Goal: Information Seeking & Learning: Find specific fact

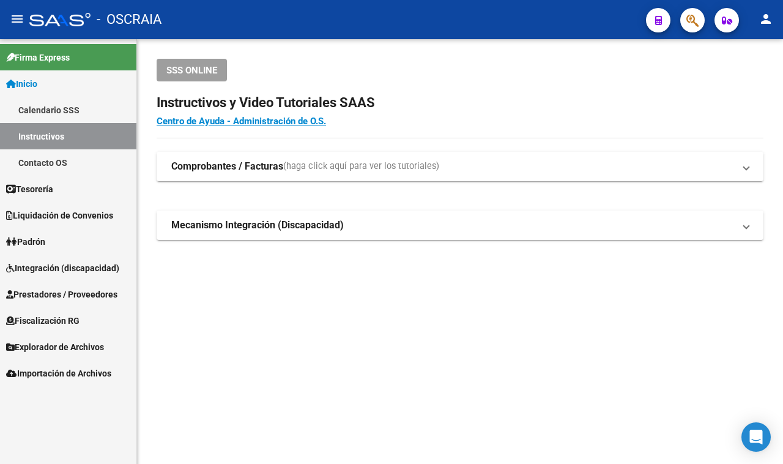
click at [697, 37] on mat-toolbar "menu - OSCRAIA person" at bounding box center [391, 19] width 783 height 39
click at [693, 29] on span "button" at bounding box center [692, 20] width 12 height 25
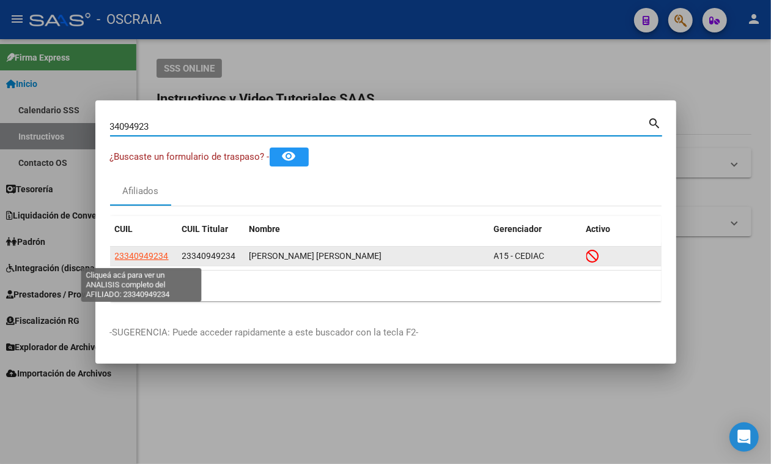
click at [142, 251] on app-link-go-to "23340949234" at bounding box center [142, 256] width 54 height 14
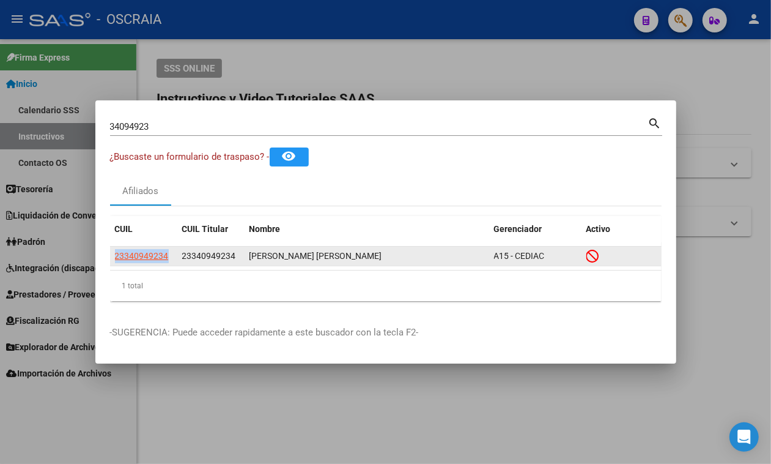
click at [142, 251] on app-link-go-to "23340949234" at bounding box center [142, 256] width 54 height 14
click at [122, 257] on span "23340949234" at bounding box center [142, 256] width 54 height 10
copy span "23340949234"
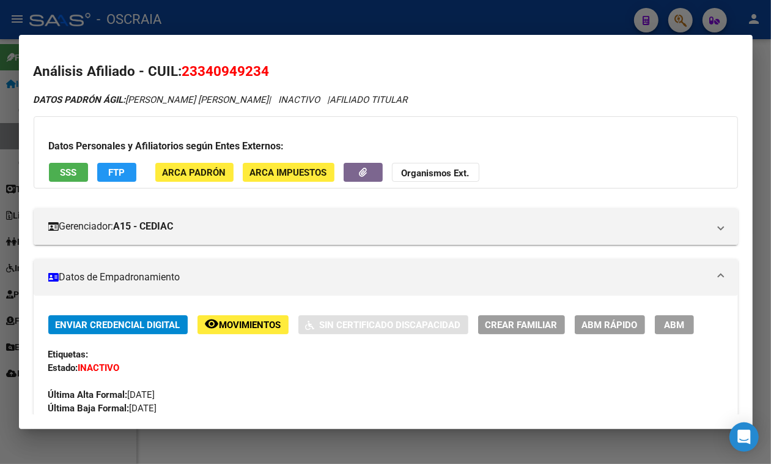
click at [65, 171] on span "SSS" at bounding box center [68, 172] width 17 height 11
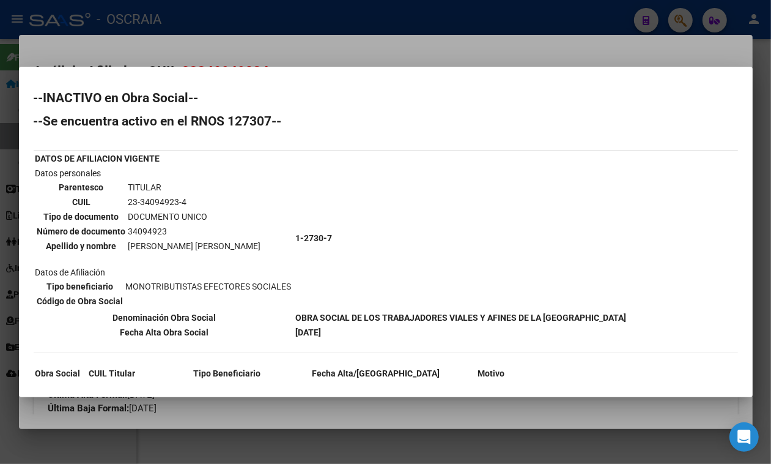
click at [226, 245] on td "[PERSON_NAME] [PERSON_NAME]" at bounding box center [195, 245] width 134 height 13
copy tbody "[PERSON_NAME] [PERSON_NAME]"
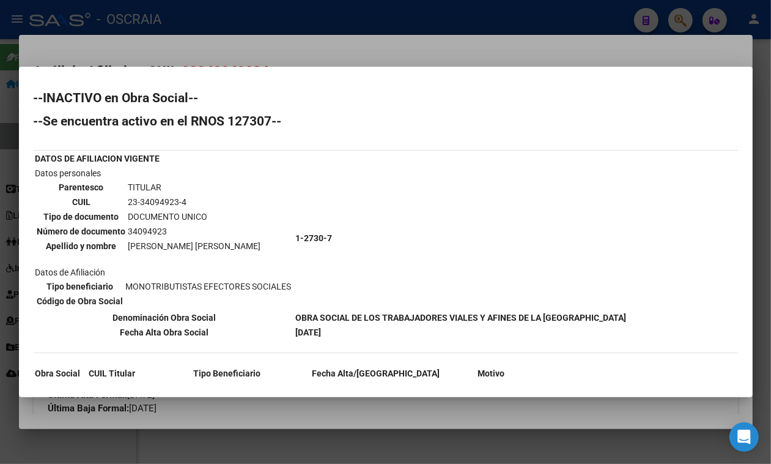
click at [151, 225] on td "34094923" at bounding box center [195, 231] width 134 height 13
copy td "34094923"
click at [136, 196] on td "23-34094923-4" at bounding box center [195, 201] width 134 height 13
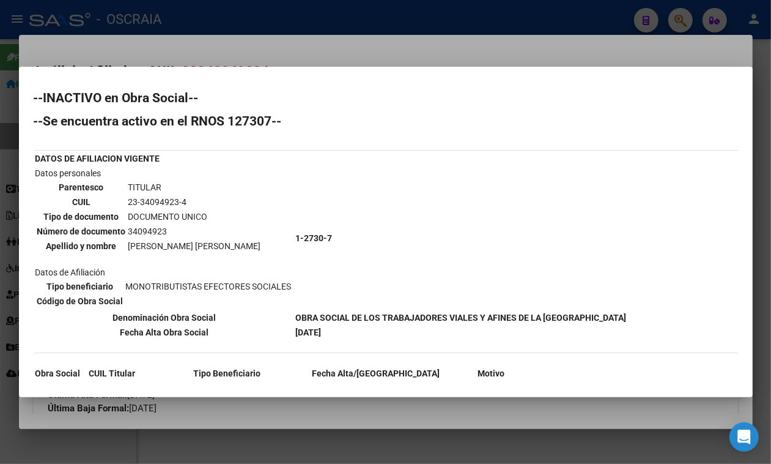
click at [136, 196] on td "23-34094923-4" at bounding box center [195, 201] width 134 height 13
copy tbody "23-34094923-4"
click at [392, 21] on div at bounding box center [385, 232] width 771 height 464
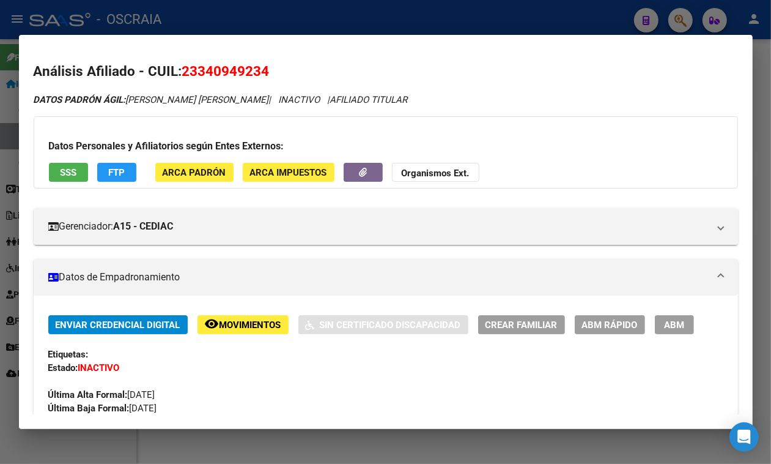
drag, startPoint x: 375, startPoint y: 18, endPoint x: 332, endPoint y: 52, distance: 54.9
click at [375, 17] on div at bounding box center [385, 232] width 771 height 464
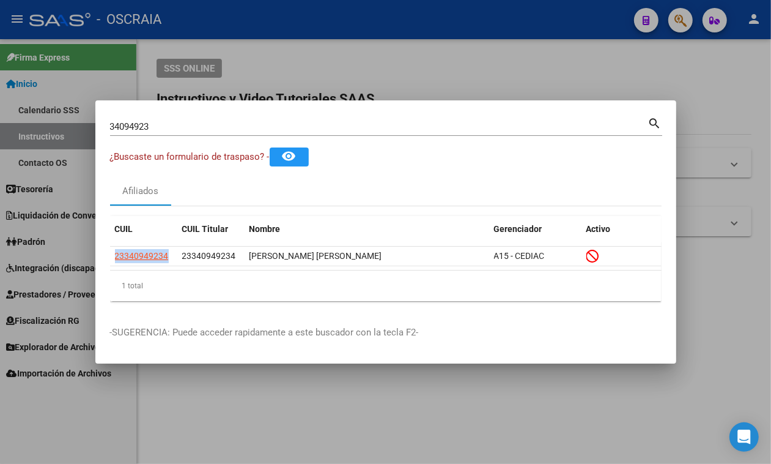
click at [321, 117] on div "34094923 Buscar (apellido, dni, [PERSON_NAME], [PERSON_NAME], cuit, obra social)" at bounding box center [379, 126] width 538 height 18
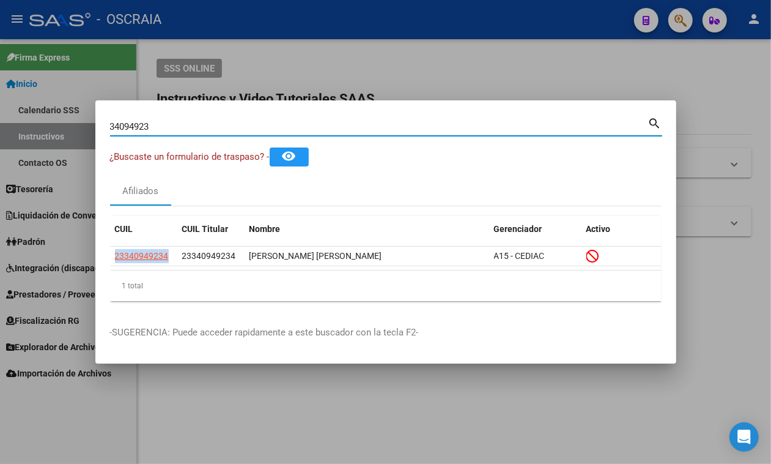
click at [322, 125] on input "34094923" at bounding box center [379, 126] width 538 height 11
type input "57078711"
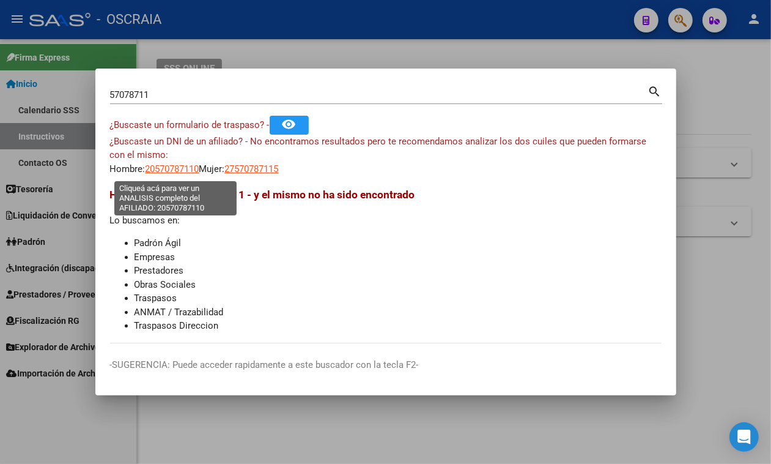
click at [188, 173] on span "20570787110" at bounding box center [173, 168] width 54 height 11
type textarea "20570787110"
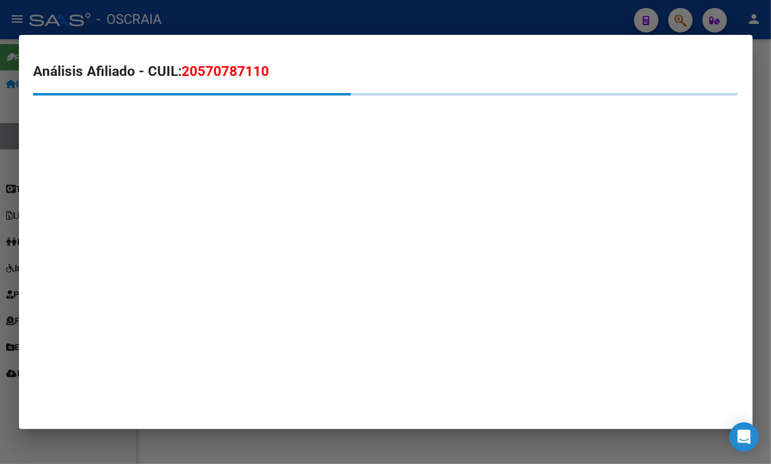
click at [228, 65] on span "20570787110" at bounding box center [225, 71] width 87 height 16
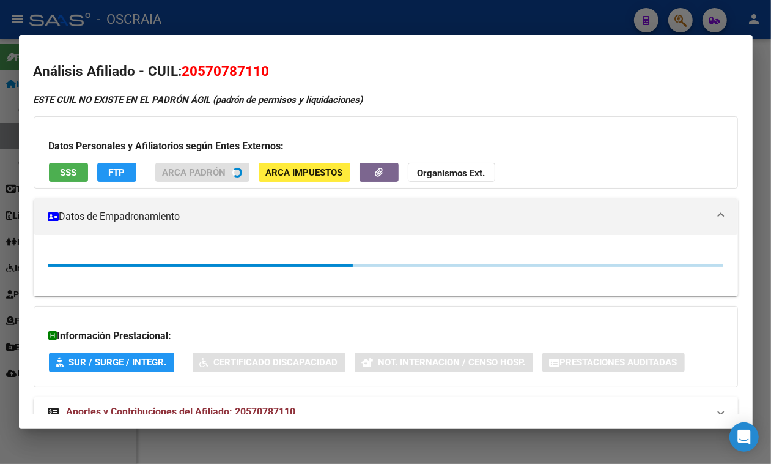
click at [228, 65] on span "20570787110" at bounding box center [225, 71] width 87 height 16
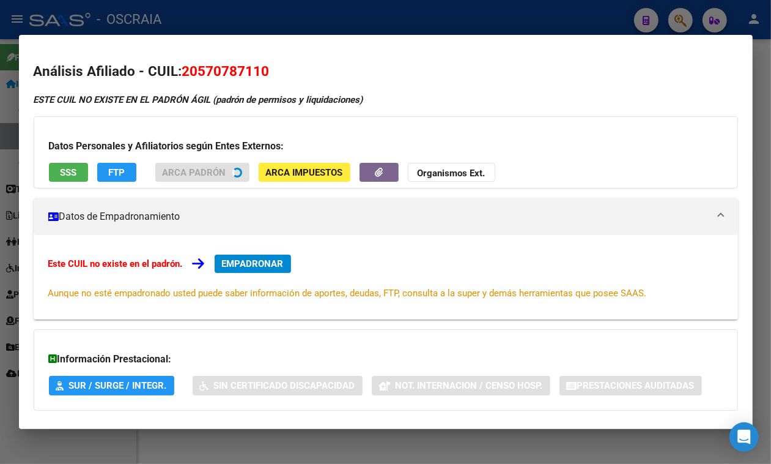
copy span "20570787110"
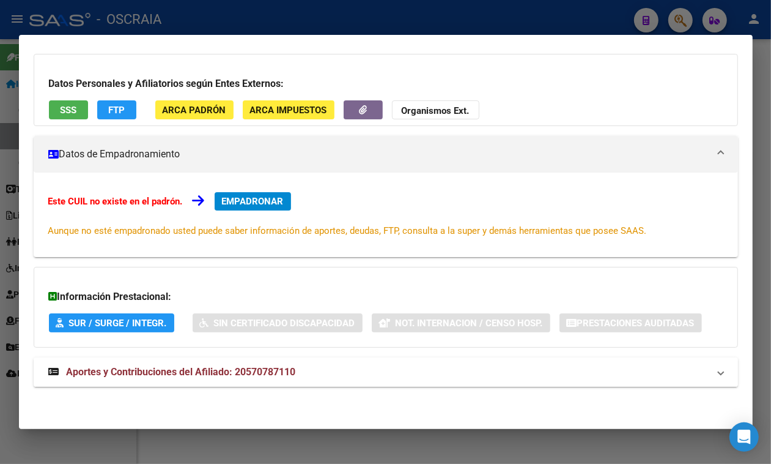
click at [196, 376] on span "Aportes y Contribuciones del Afiliado: 20570787110" at bounding box center [181, 372] width 229 height 12
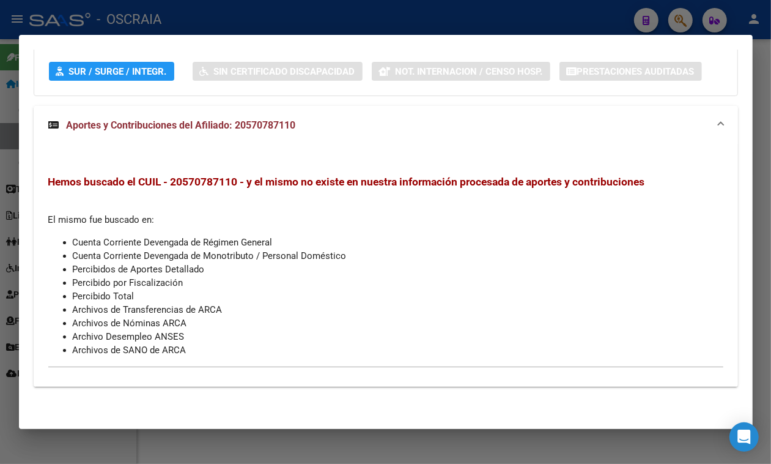
scroll to position [372, 0]
click at [322, 3] on div at bounding box center [385, 232] width 771 height 464
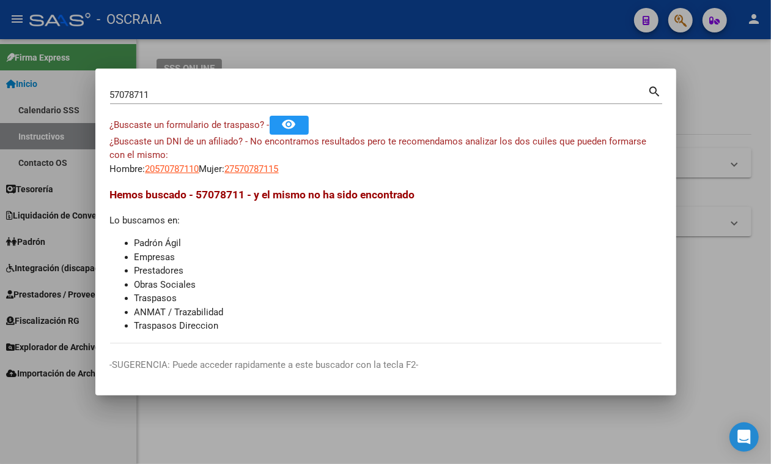
click at [177, 92] on input "57078711" at bounding box center [379, 94] width 538 height 11
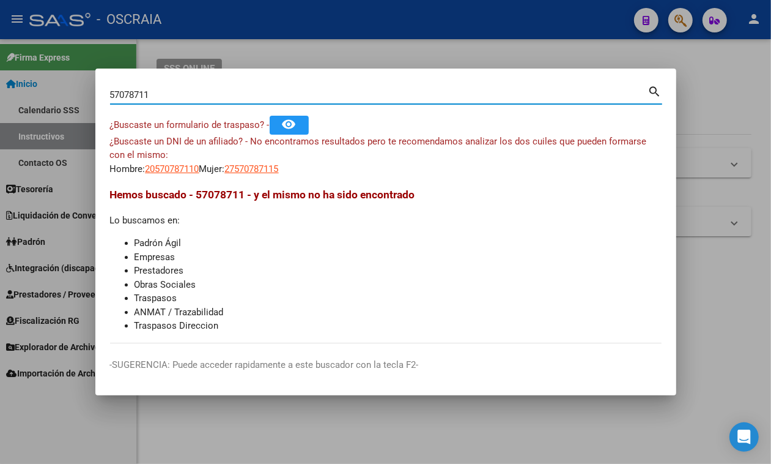
click at [177, 92] on input "57078711" at bounding box center [379, 94] width 538 height 11
type input "57653046"
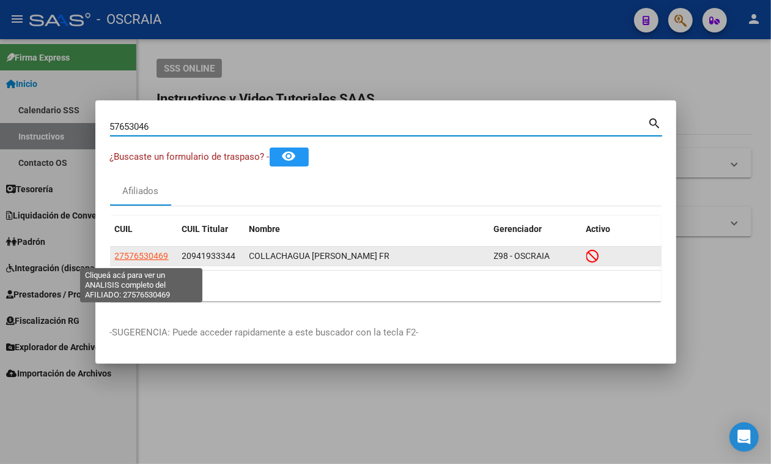
click at [138, 256] on span "27576530469" at bounding box center [142, 256] width 54 height 10
type textarea "27576530469"
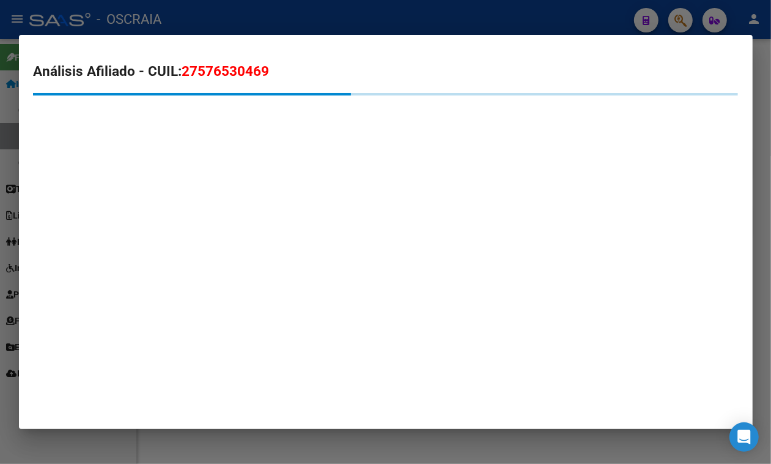
click at [231, 65] on span "27576530469" at bounding box center [225, 71] width 87 height 16
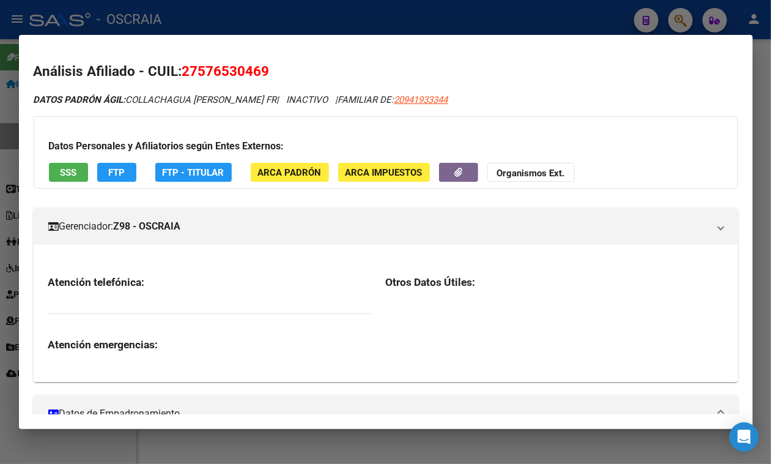
click at [231, 65] on span "27576530469" at bounding box center [225, 71] width 87 height 16
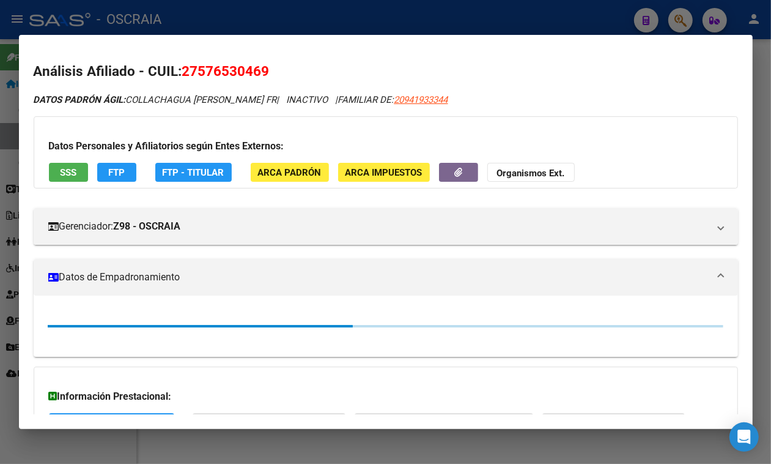
copy span "27576530469"
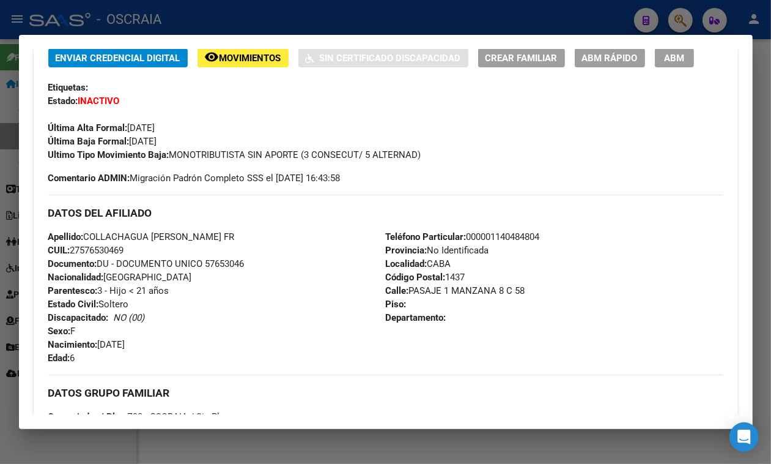
scroll to position [306, 0]
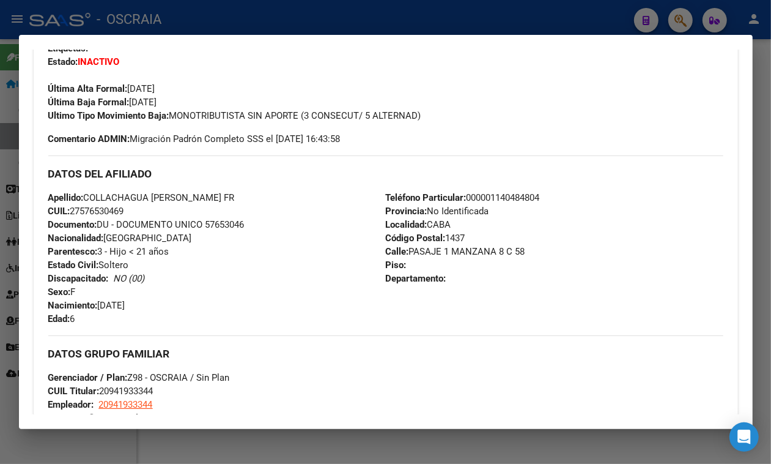
click at [89, 203] on span "Apellido: COLLACHAGUA [PERSON_NAME] FR" at bounding box center [141, 197] width 187 height 11
click at [103, 203] on span "Apellido: COLLACHAGUA [PERSON_NAME] FR" at bounding box center [141, 197] width 187 height 11
drag, startPoint x: 87, startPoint y: 231, endPoint x: 220, endPoint y: 231, distance: 132.8
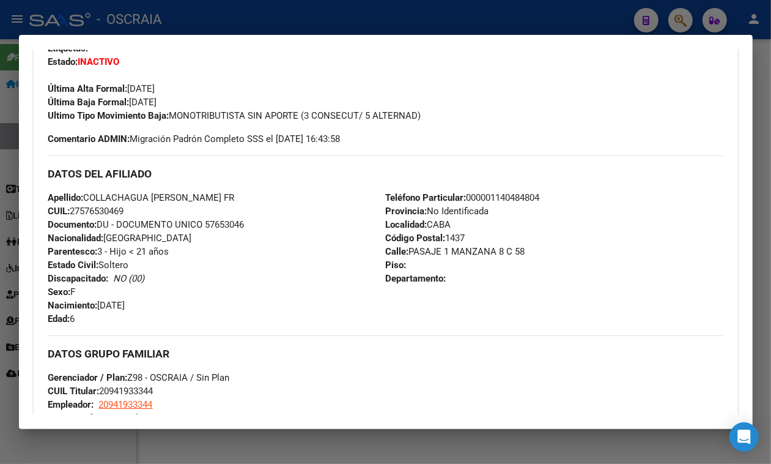
click at [220, 231] on div "Apellido: COLLACHAGUA [PERSON_NAME] FR CUIL: 27576530469 Documento: DU - DOCUME…" at bounding box center [217, 258] width 338 height 135
copy span "COLLACHAGUA [PERSON_NAME] FR"
click at [478, 34] on div at bounding box center [385, 232] width 771 height 464
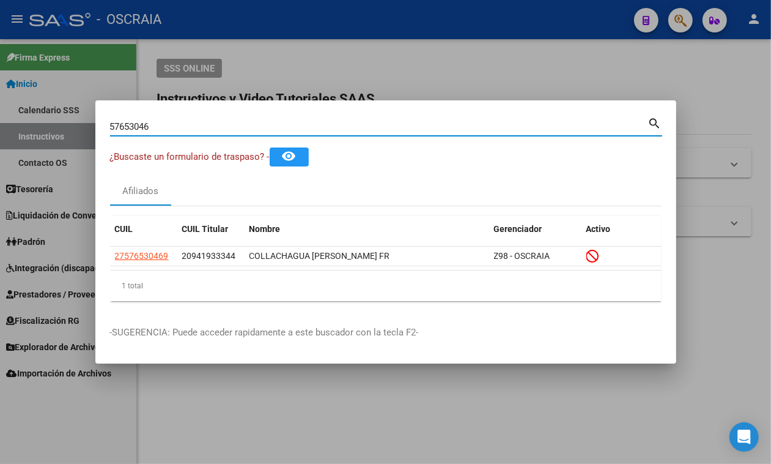
drag, startPoint x: 249, startPoint y: 130, endPoint x: 128, endPoint y: 129, distance: 120.5
click at [128, 129] on input "57653046" at bounding box center [379, 126] width 538 height 11
click at [133, 123] on input "57653046" at bounding box center [379, 126] width 538 height 11
drag, startPoint x: 133, startPoint y: 123, endPoint x: 132, endPoint y: 129, distance: 6.2
click at [133, 126] on input "57653046" at bounding box center [379, 126] width 538 height 11
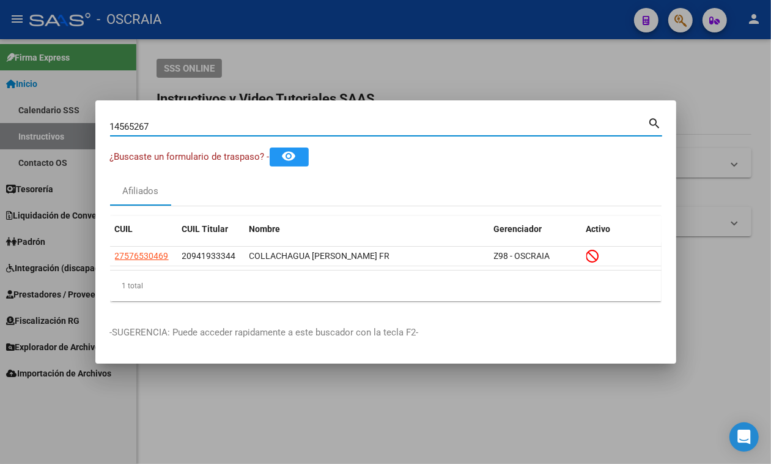
type input "14565267"
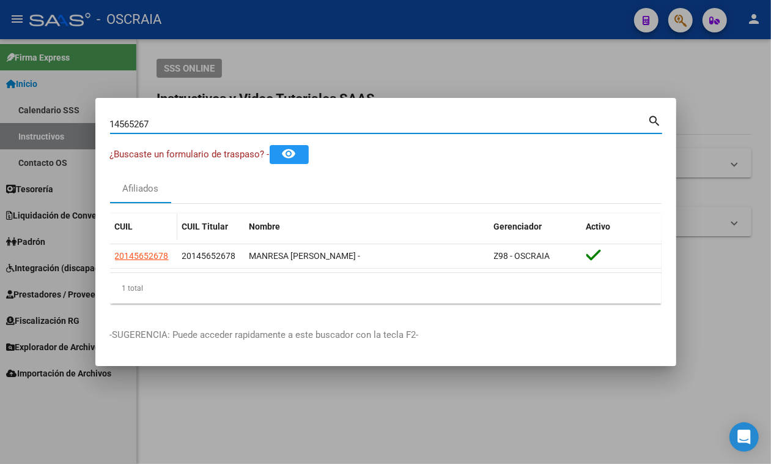
click at [135, 240] on datatable-header-cell "CUIL" at bounding box center [143, 227] width 67 height 26
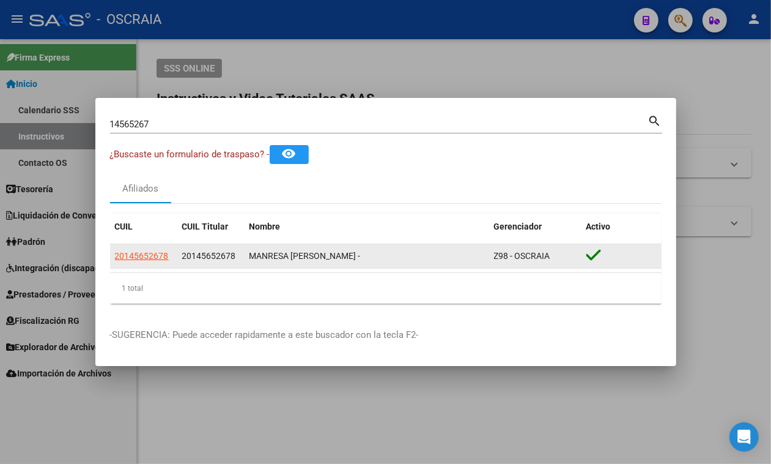
click at [141, 251] on app-link-go-to "20145652678" at bounding box center [142, 256] width 54 height 14
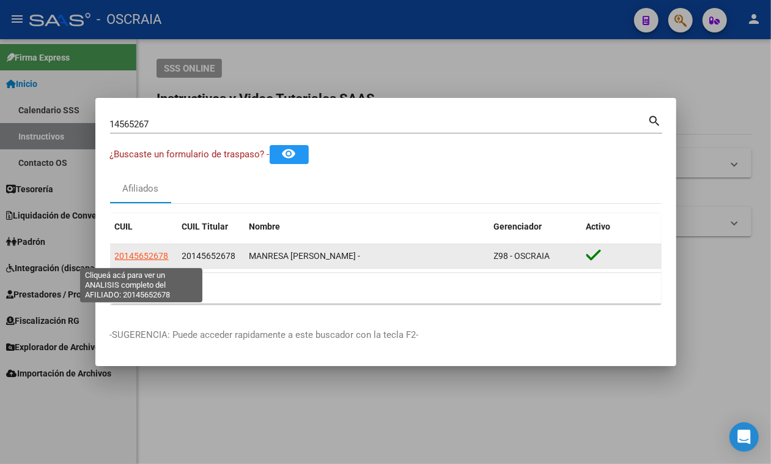
click at [147, 256] on span "20145652678" at bounding box center [142, 256] width 54 height 10
type textarea "20145652678"
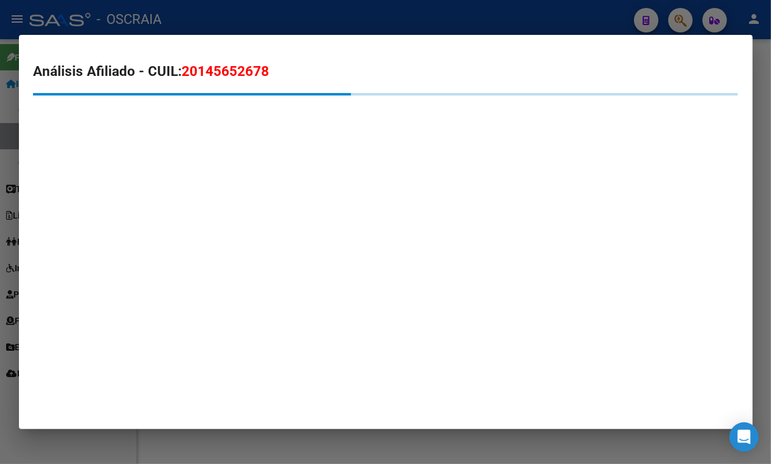
click at [232, 65] on span "20145652678" at bounding box center [225, 71] width 87 height 16
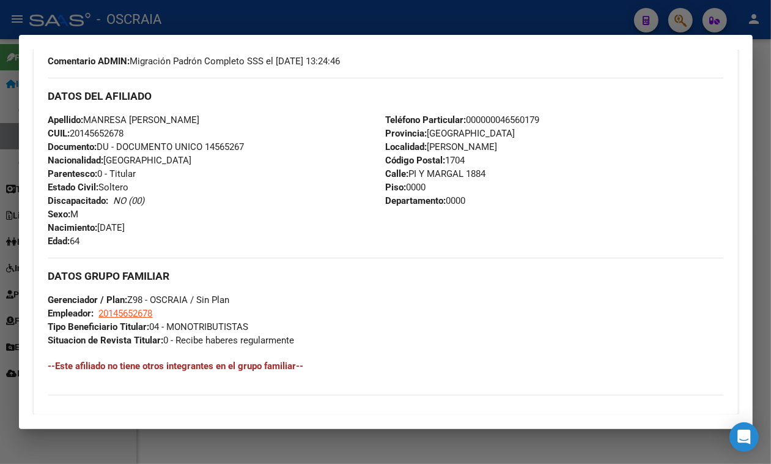
scroll to position [382, 0]
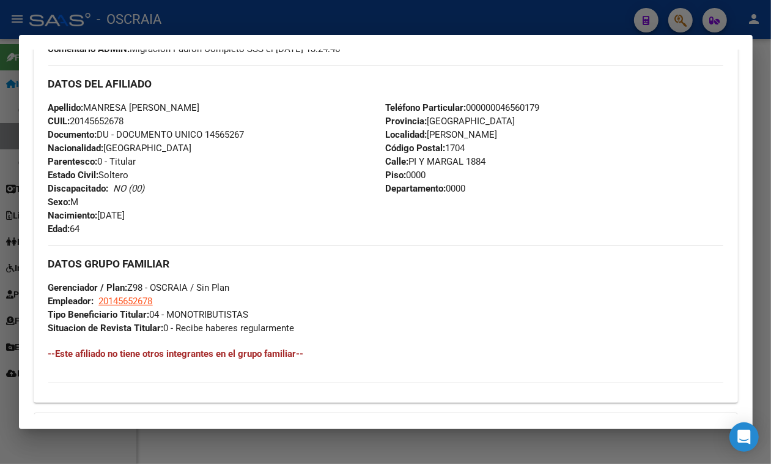
click at [96, 127] on span "CUIL: 20145652678" at bounding box center [86, 121] width 76 height 11
copy span "20145652678"
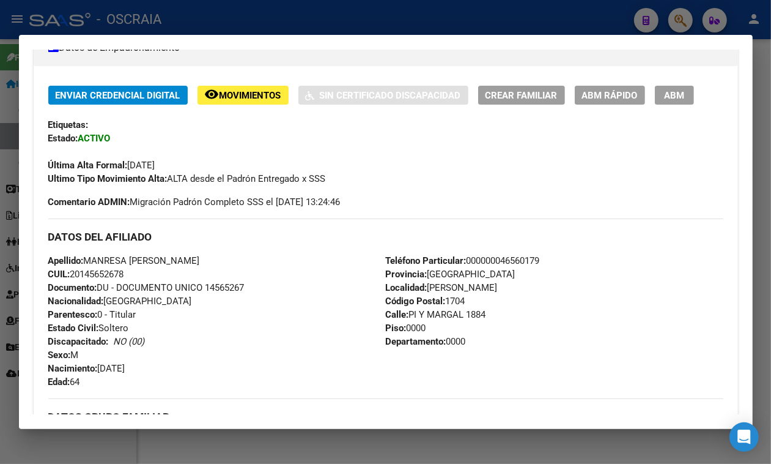
drag, startPoint x: 86, startPoint y: 295, endPoint x: 218, endPoint y: 297, distance: 132.8
click at [200, 266] on span "Apellido: [PERSON_NAME] [PERSON_NAME]" at bounding box center [124, 260] width 152 height 11
copy span "MANRESA [PERSON_NAME]"
